Goal: Obtain resource: Download file/media

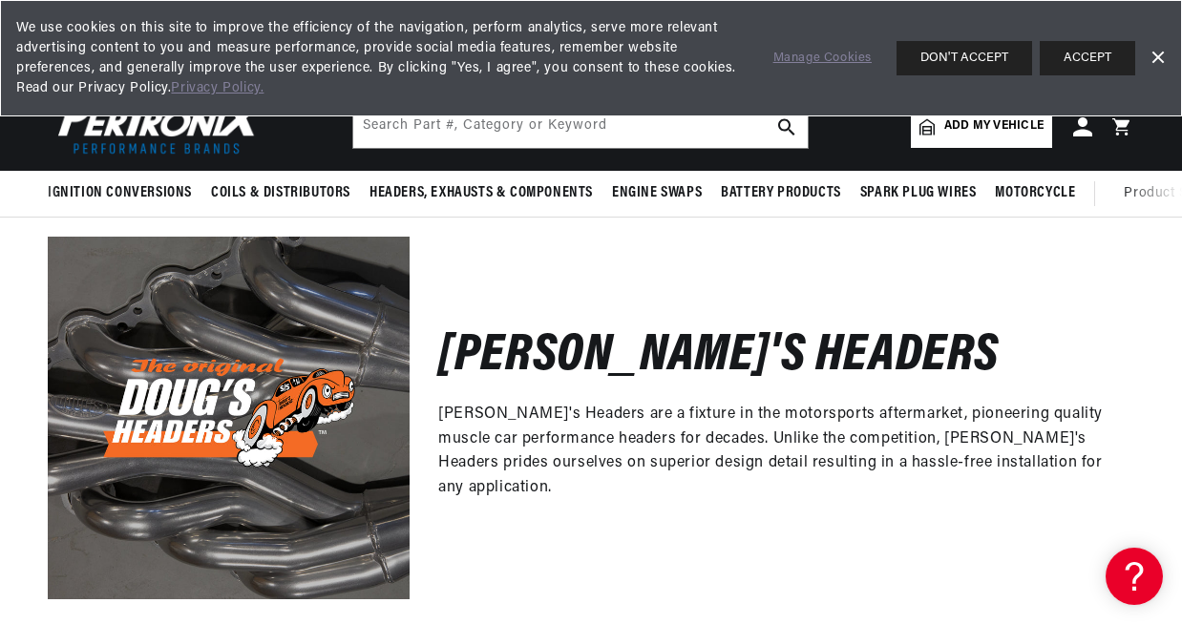
click at [1160, 54] on link "Dismiss Banner" at bounding box center [1157, 58] width 29 height 29
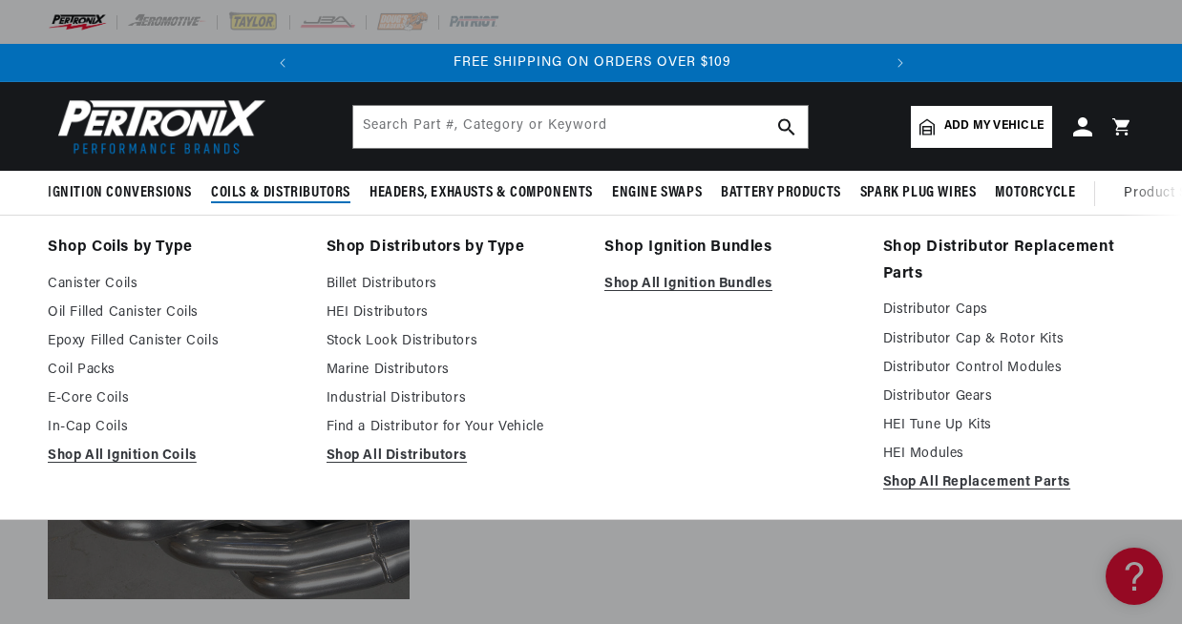
click at [261, 194] on span "Coils & Distributors" at bounding box center [280, 193] width 139 height 20
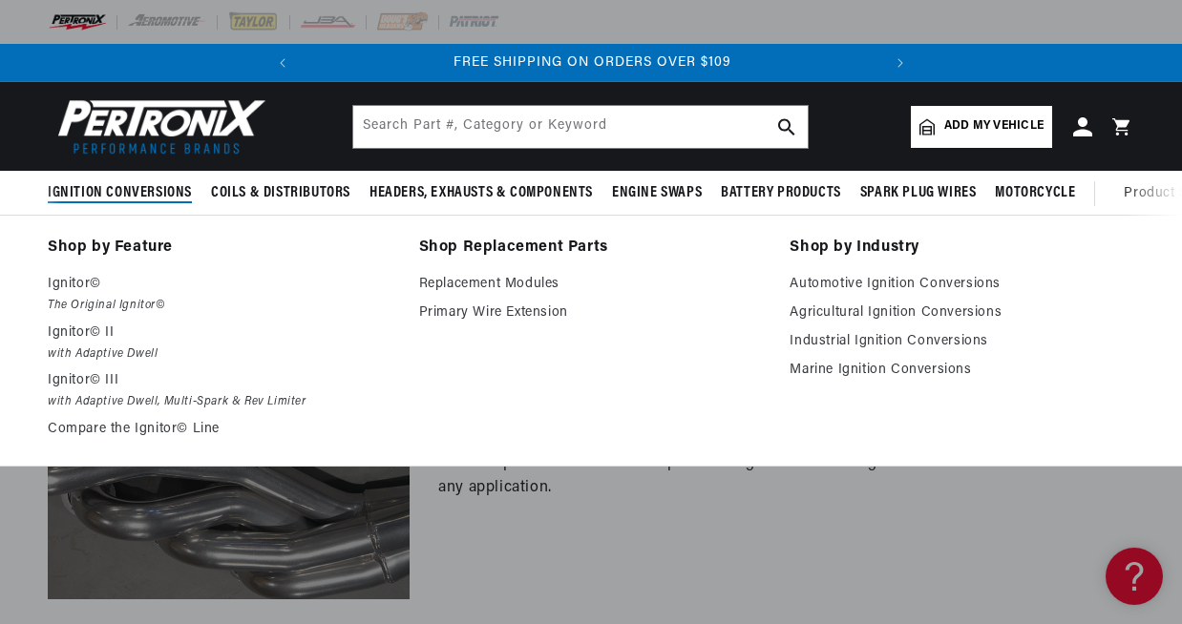
click at [135, 201] on span "Ignition Conversions" at bounding box center [120, 193] width 144 height 20
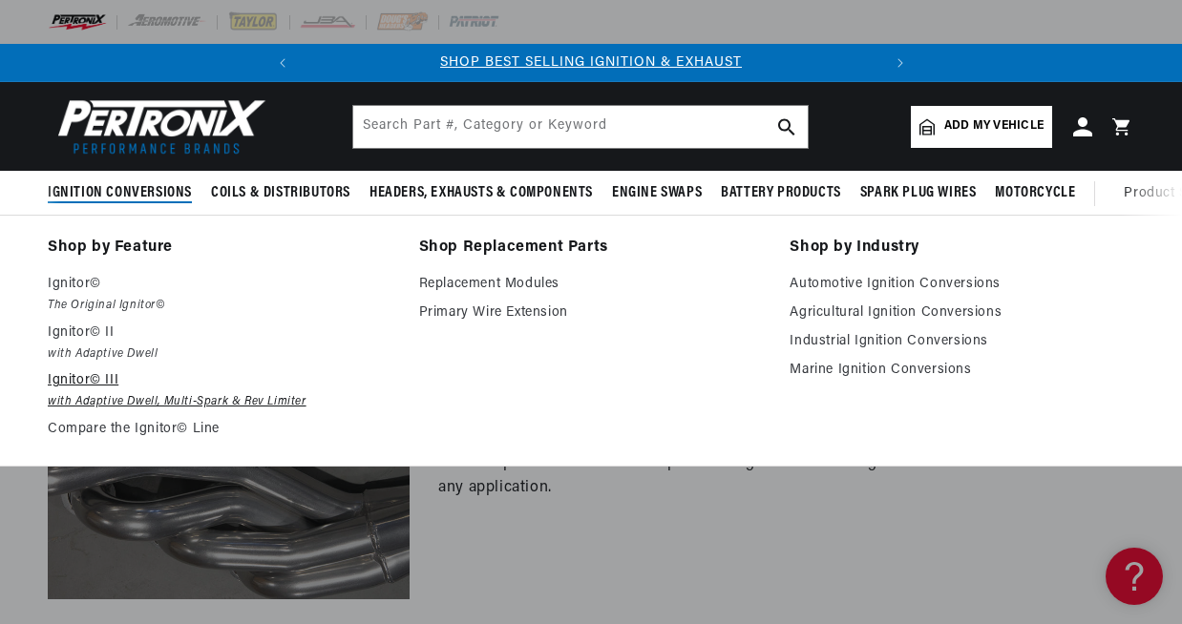
click at [90, 385] on p "Ignitor© III" at bounding box center [220, 381] width 345 height 23
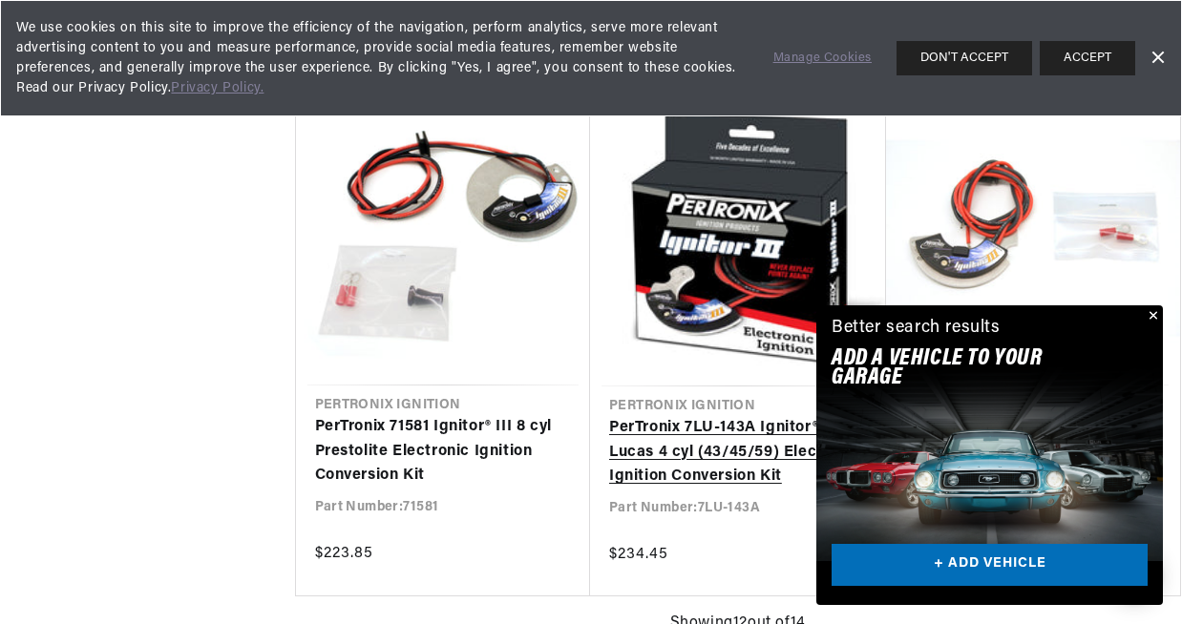
scroll to position [0, 579]
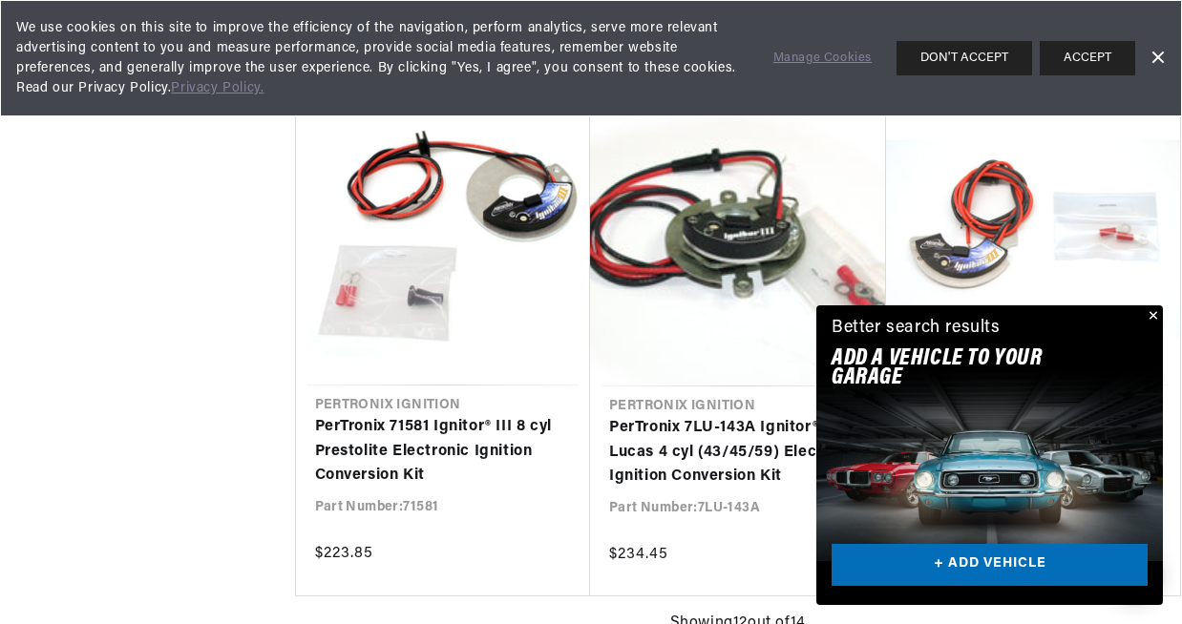
click at [1156, 316] on button "Close" at bounding box center [1151, 317] width 23 height 23
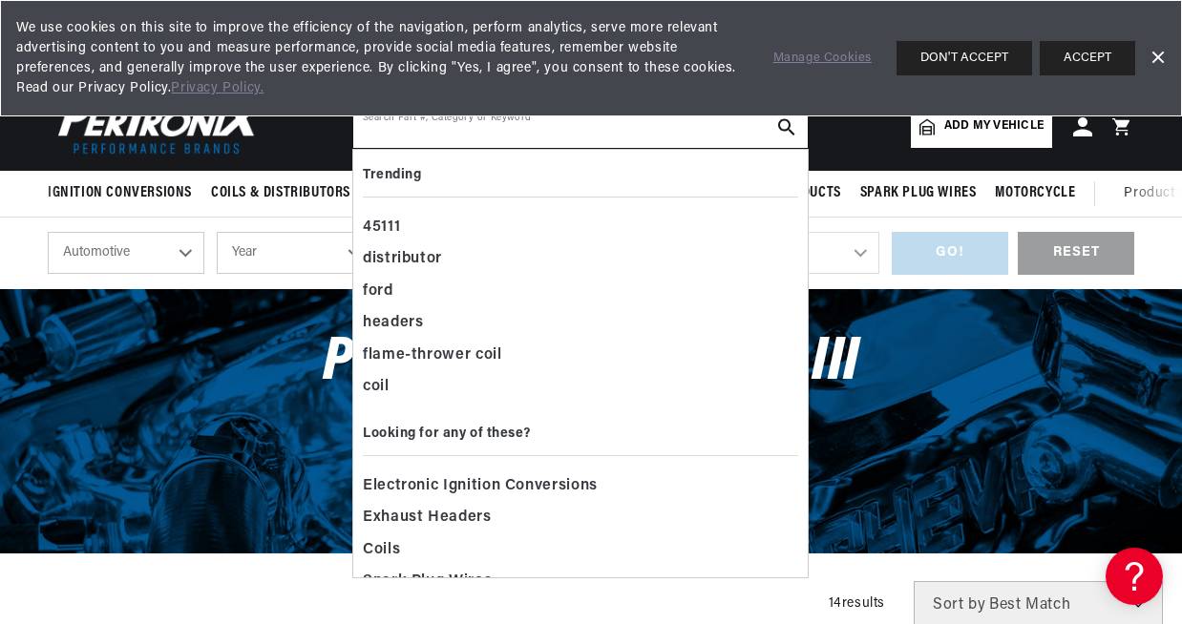
click at [472, 130] on input "text" at bounding box center [580, 127] width 454 height 42
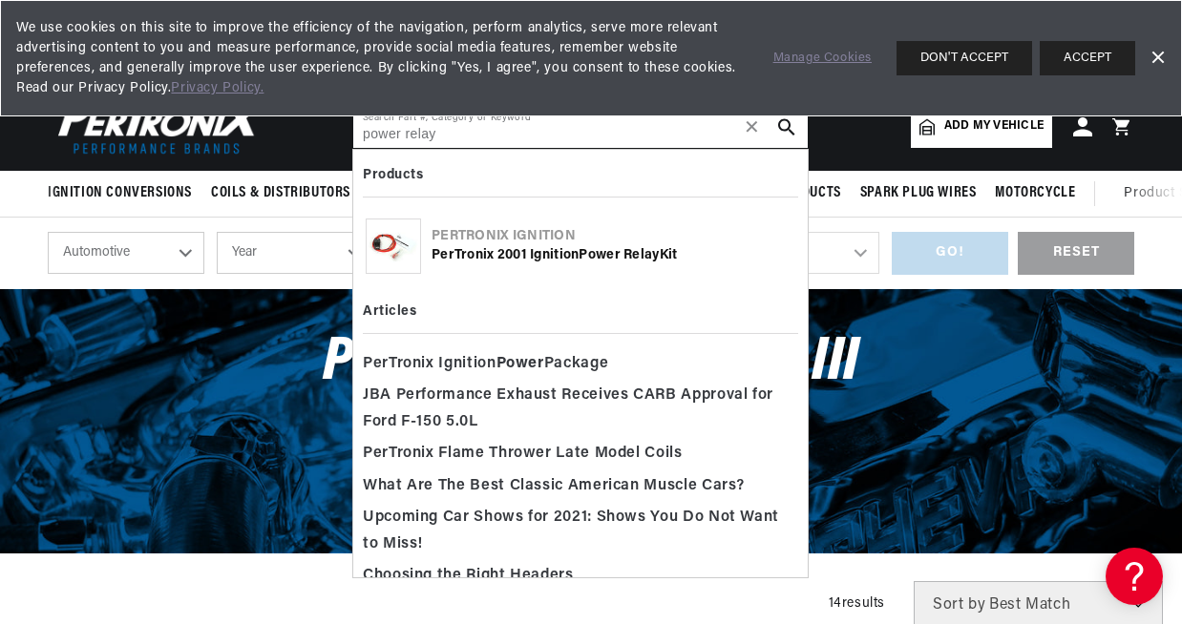
type input "power relay"
click at [788, 122] on use "search button" at bounding box center [786, 126] width 16 height 16
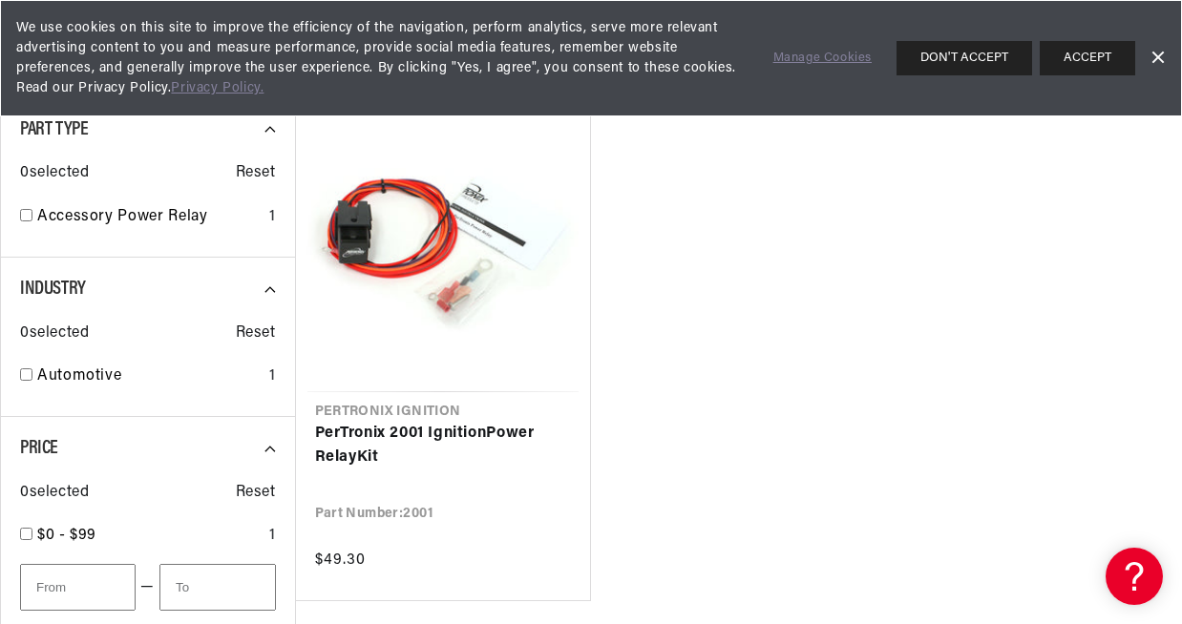
scroll to position [219, 0]
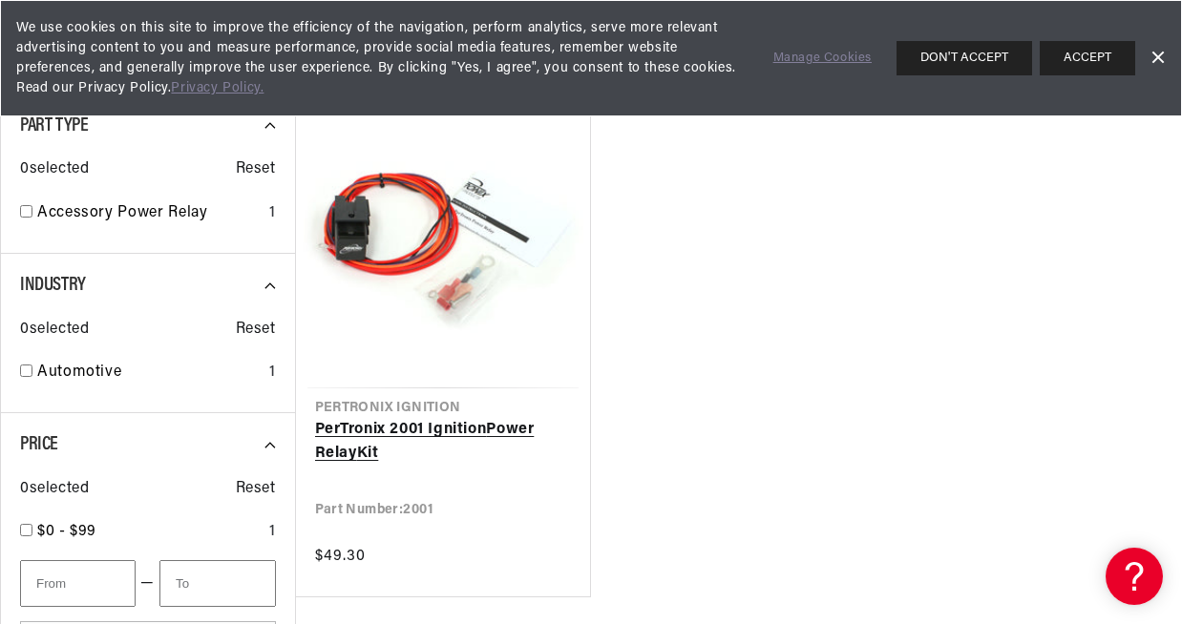
click at [359, 434] on link "PerTronix 2001 Ignition Power Relay Kit" at bounding box center [443, 442] width 257 height 49
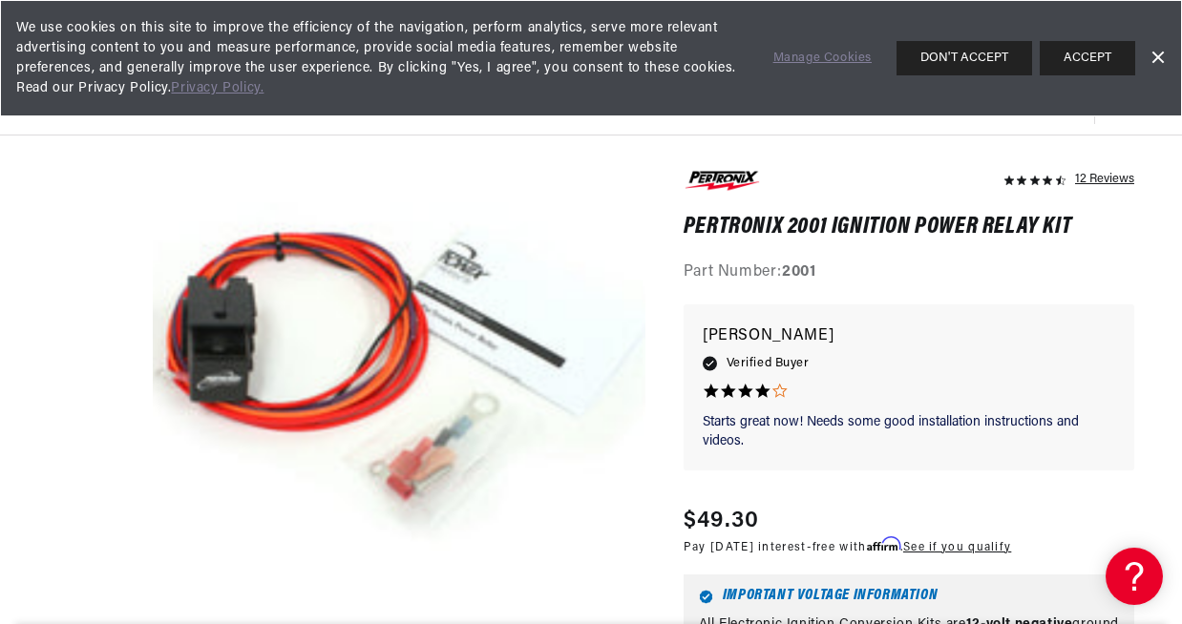
scroll to position [0, 579]
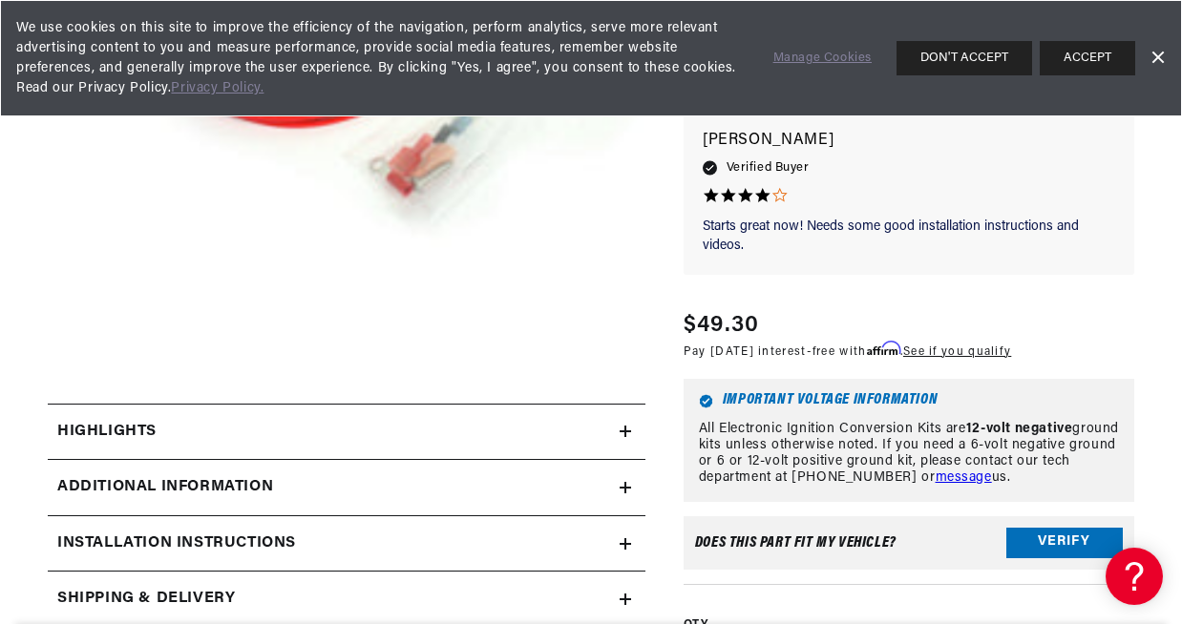
click at [164, 437] on div "Highlights" at bounding box center [334, 432] width 572 height 25
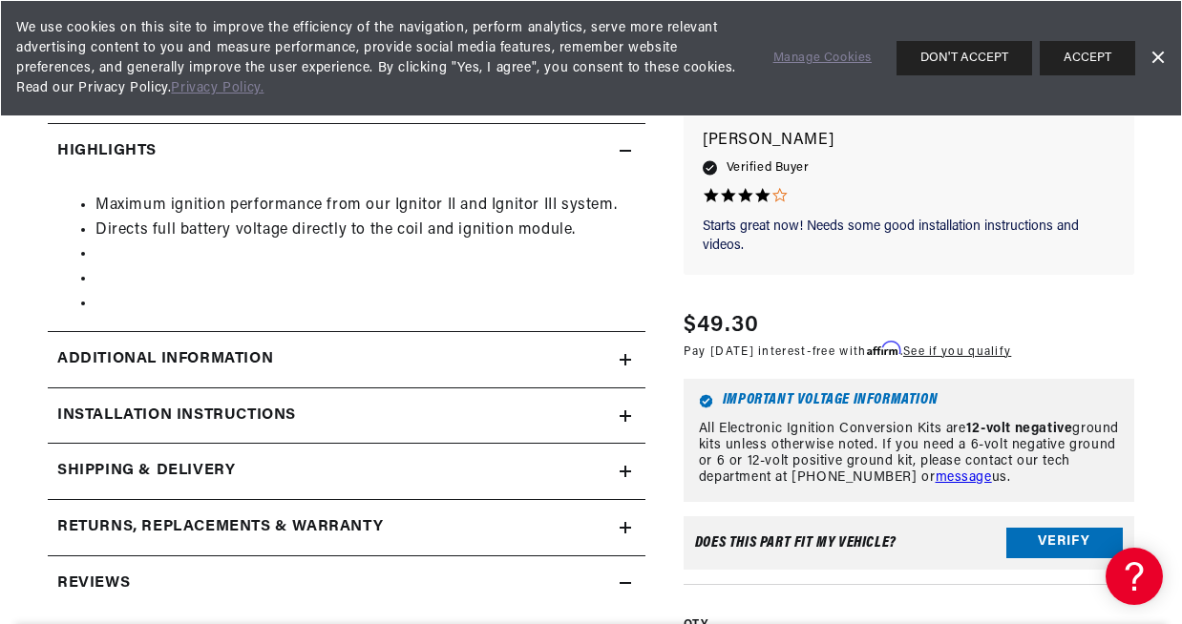
scroll to position [707, 0]
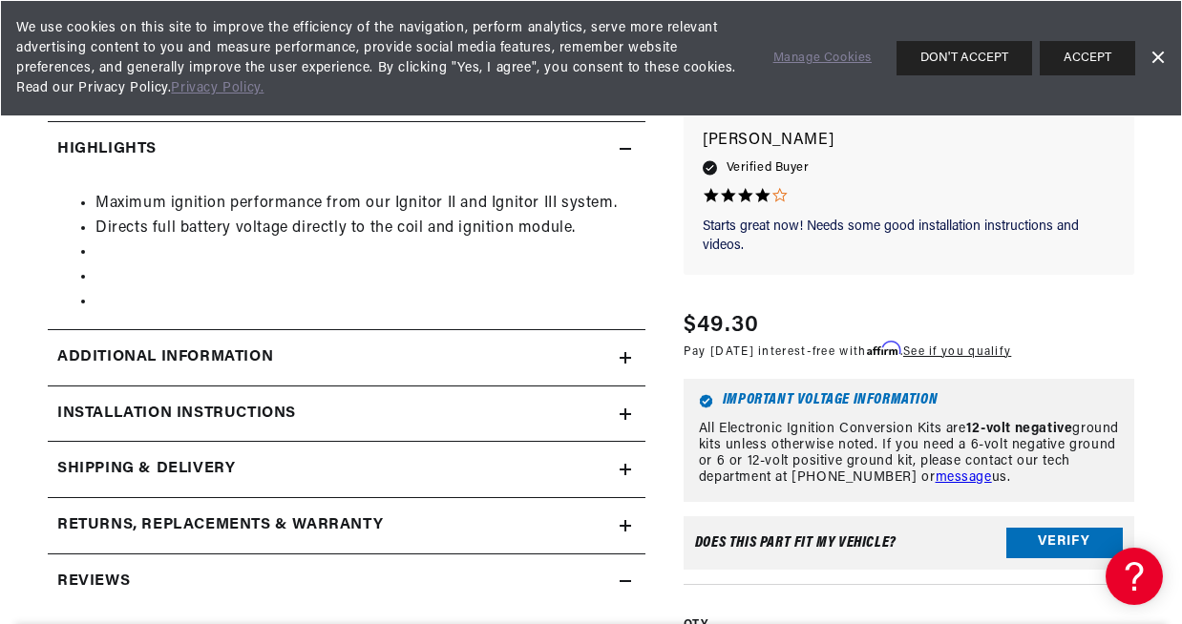
click at [295, 369] on div "Additional Information" at bounding box center [334, 358] width 572 height 25
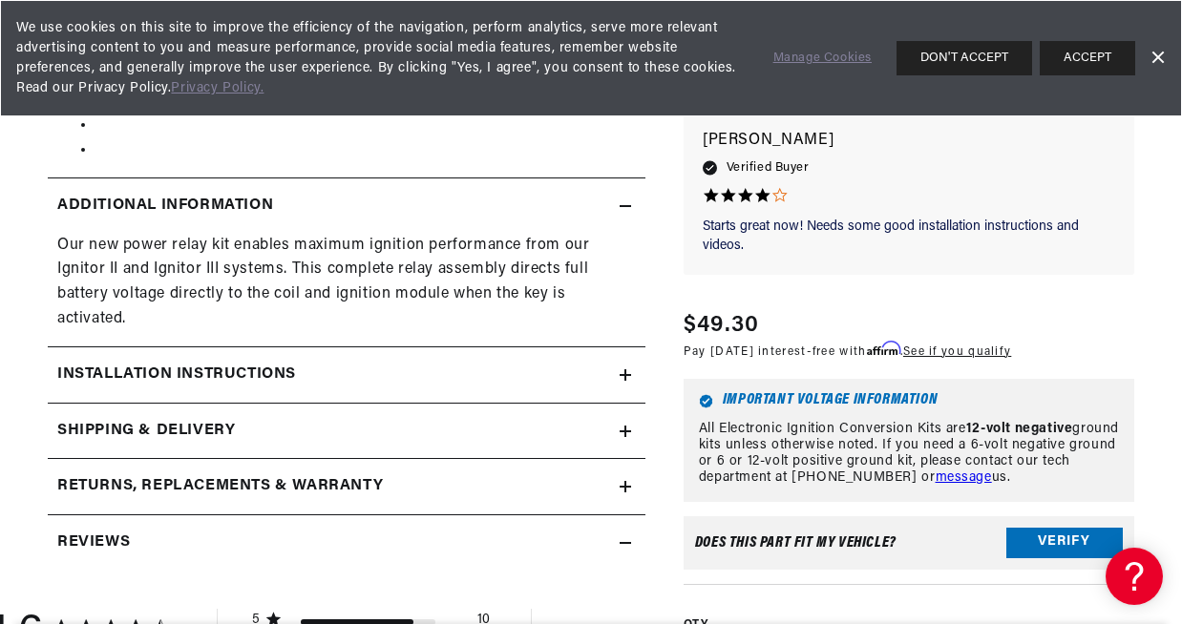
scroll to position [862, 0]
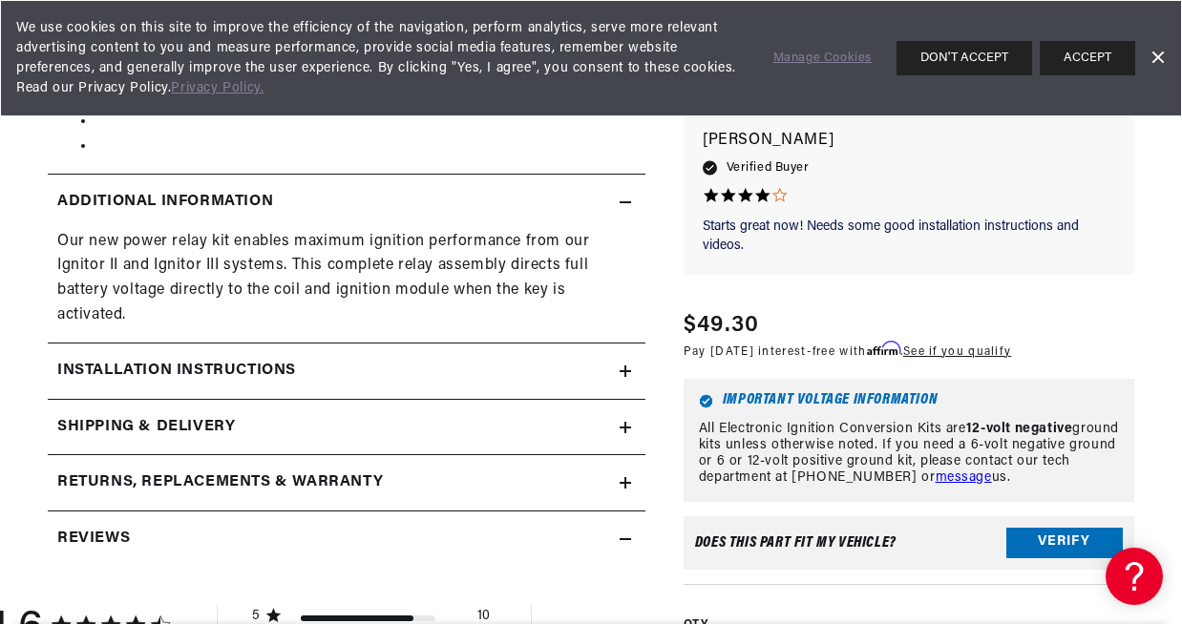
click at [293, 371] on h2 "Installation instructions" at bounding box center [176, 371] width 239 height 25
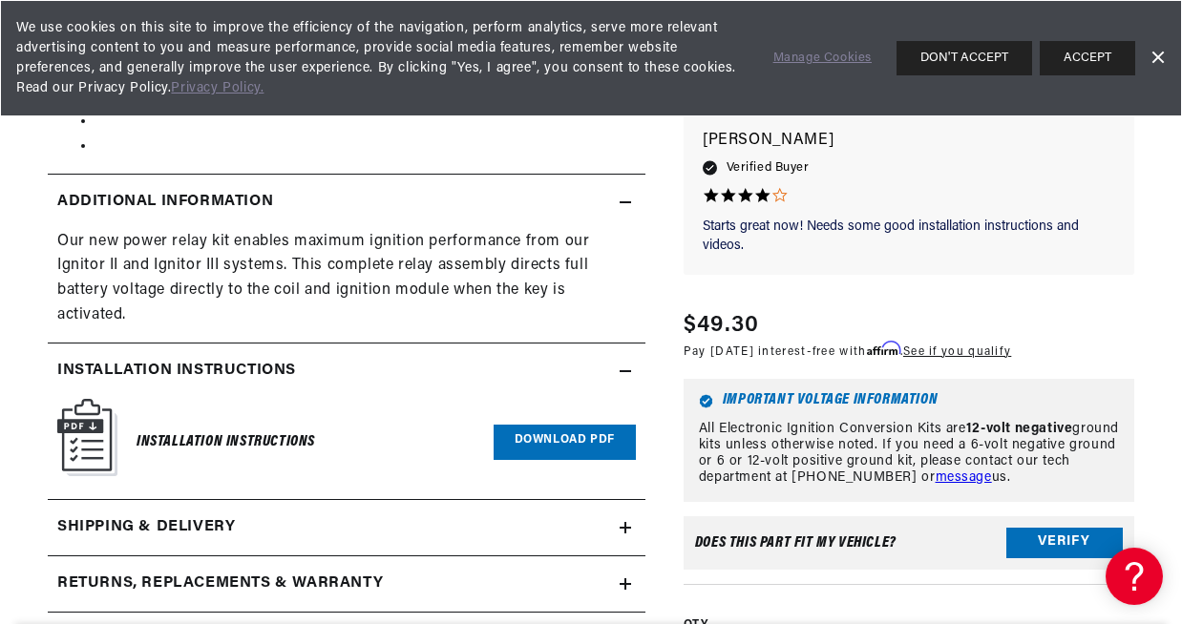
scroll to position [0, 579]
click at [526, 439] on link "Download PDF" at bounding box center [565, 442] width 142 height 35
